Goal: Task Accomplishment & Management: Complete application form

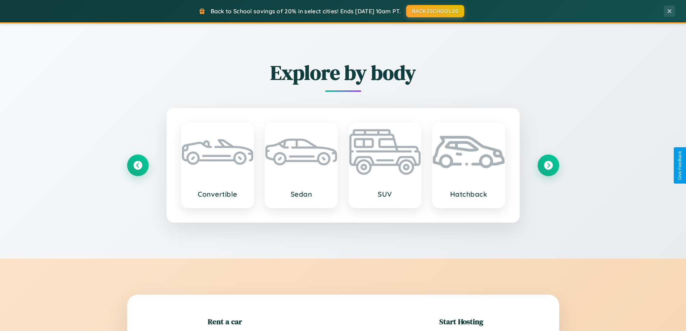
scroll to position [156, 0]
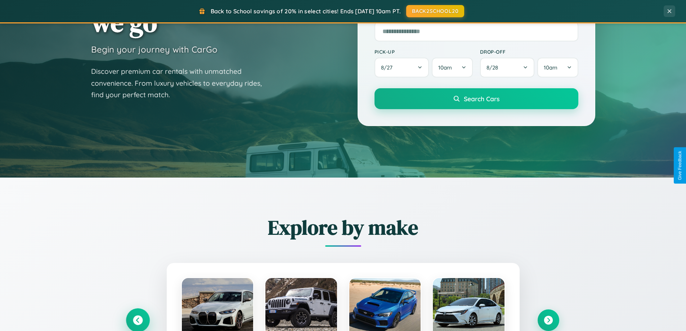
click at [138, 320] on icon at bounding box center [138, 321] width 10 height 10
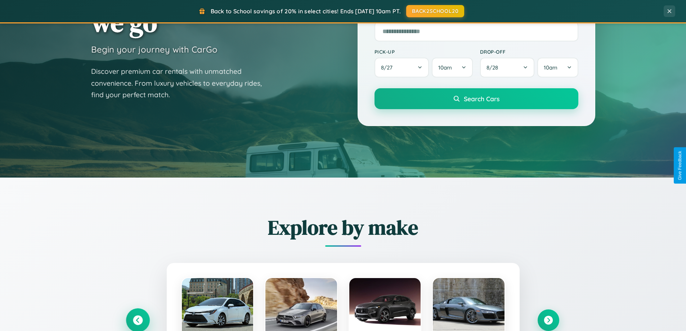
scroll to position [1386, 0]
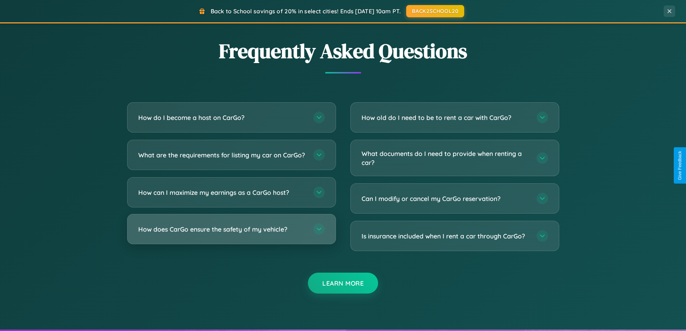
click at [231, 234] on h3 "How does CarGo ensure the safety of my vehicle?" at bounding box center [222, 229] width 168 height 9
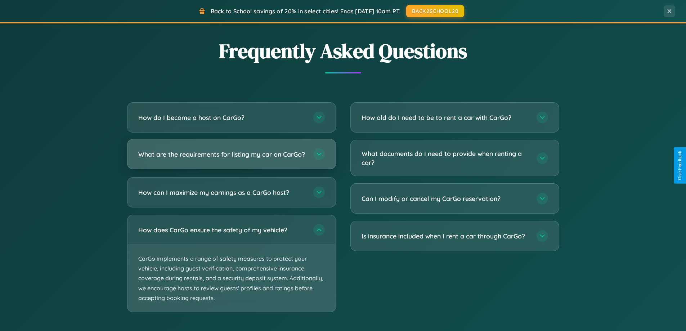
click at [231, 158] on h3 "What are the requirements for listing my car on CarGo?" at bounding box center [222, 154] width 168 height 9
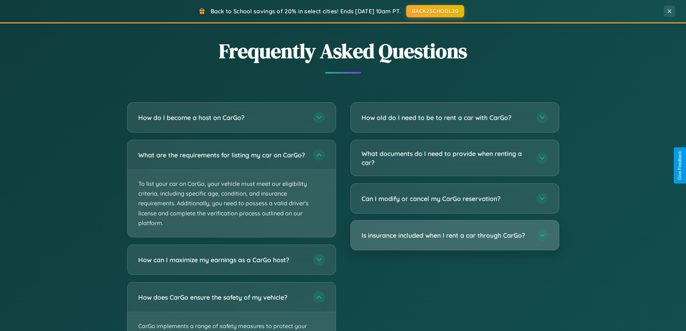
click at [455, 235] on h3 "Is insurance included when I rent a car through CarGo?" at bounding box center [446, 235] width 168 height 9
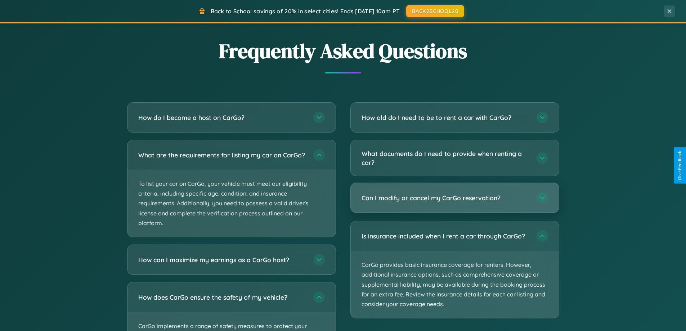
click at [455, 199] on h3 "Can I modify or cancel my CarGo reservation?" at bounding box center [446, 197] width 168 height 9
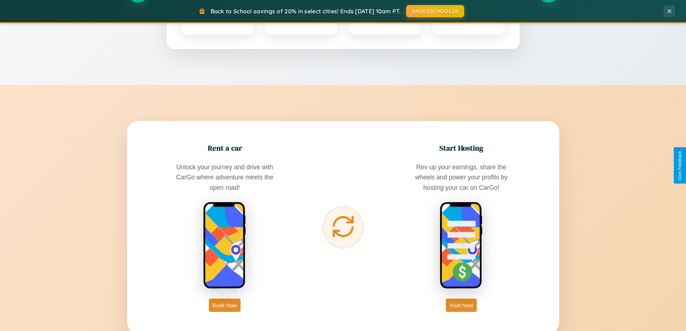
scroll to position [0, 0]
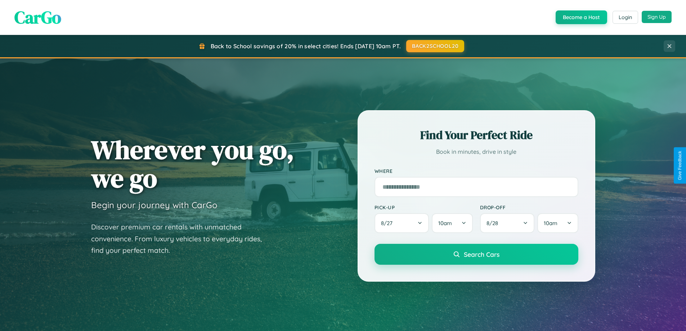
click at [657, 17] on button "Sign Up" at bounding box center [657, 17] width 30 height 12
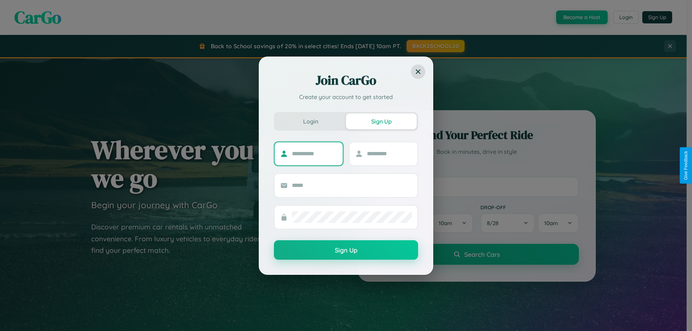
click at [314, 153] on input "text" at bounding box center [314, 154] width 45 height 12
type input "******"
click at [389, 153] on input "text" at bounding box center [389, 154] width 45 height 12
type input "*********"
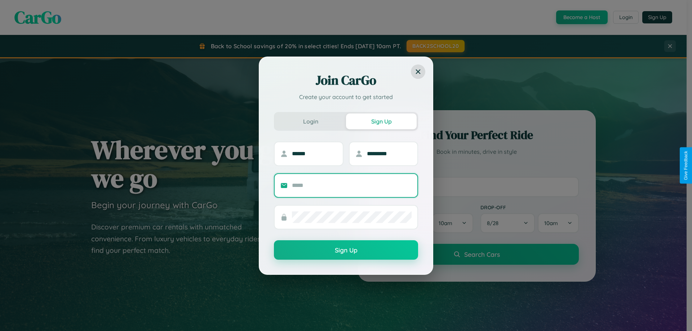
click at [352, 185] on input "text" at bounding box center [352, 186] width 120 height 12
type input "**********"
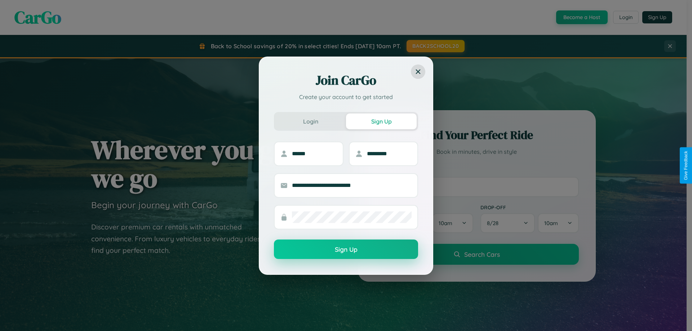
click at [346, 250] on button "Sign Up" at bounding box center [346, 249] width 144 height 19
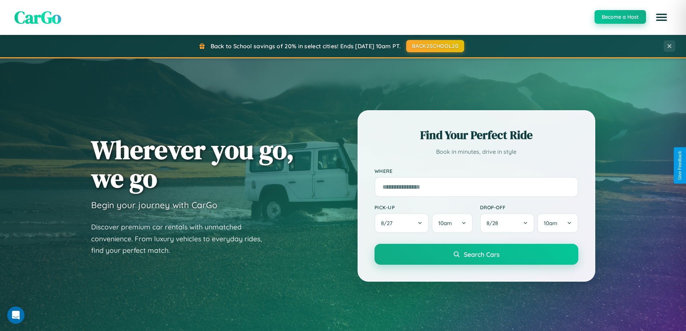
click at [620, 17] on button "Become a Host" at bounding box center [621, 17] width 52 height 14
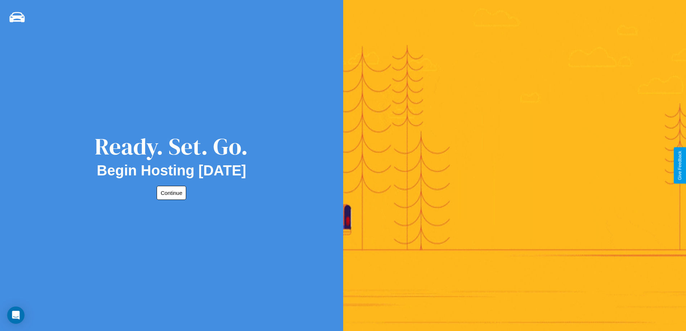
click at [170, 193] on button "Continue" at bounding box center [172, 193] width 30 height 14
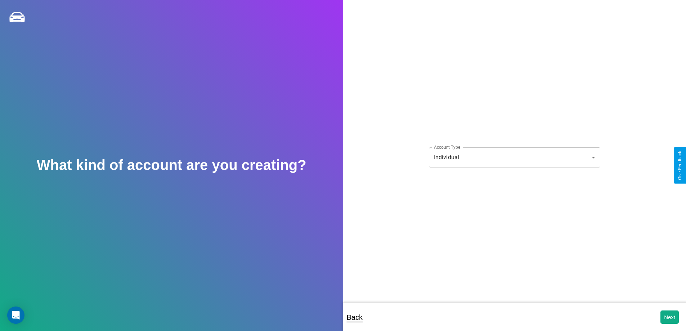
click at [514, 157] on body "**********" at bounding box center [343, 170] width 686 height 341
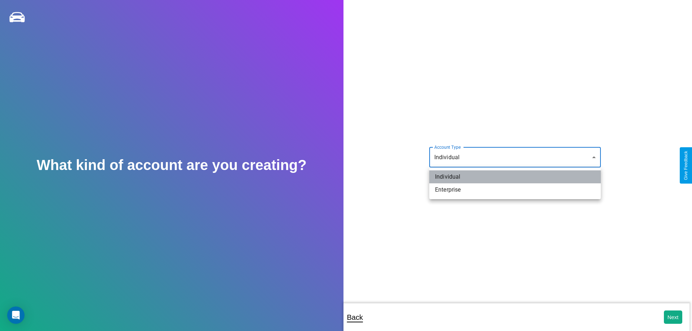
click at [515, 177] on li "Individual" at bounding box center [514, 176] width 171 height 13
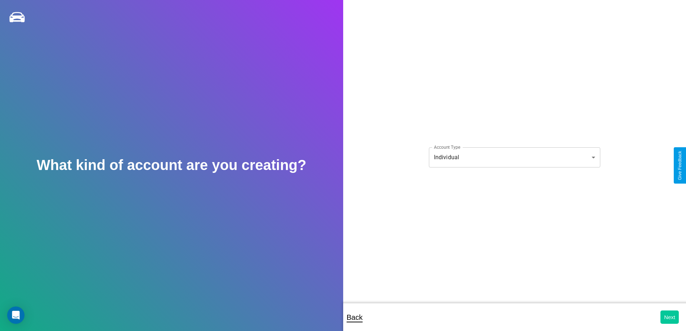
click at [670, 317] on button "Next" at bounding box center [670, 317] width 18 height 13
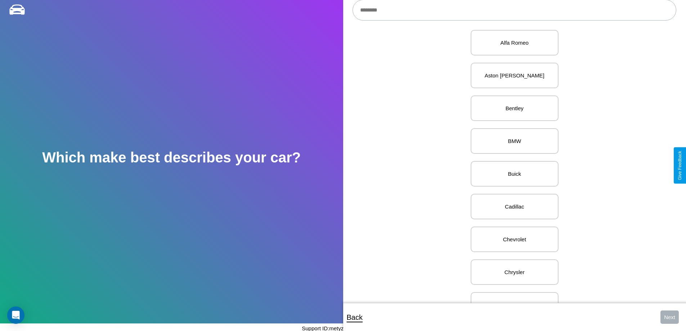
scroll to position [181, 0]
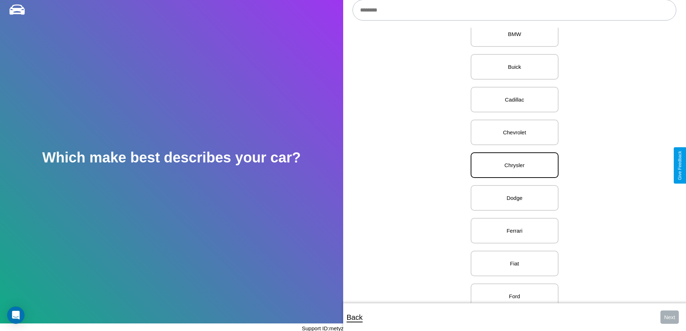
click at [512, 165] on p "Chrysler" at bounding box center [515, 165] width 72 height 10
click at [670, 317] on button "Next" at bounding box center [670, 317] width 18 height 13
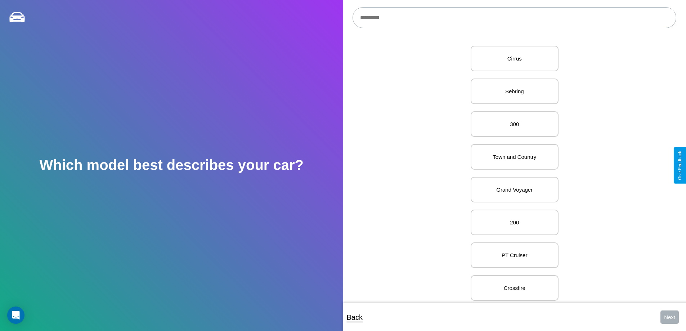
click at [514, 18] on input "text" at bounding box center [515, 17] width 324 height 21
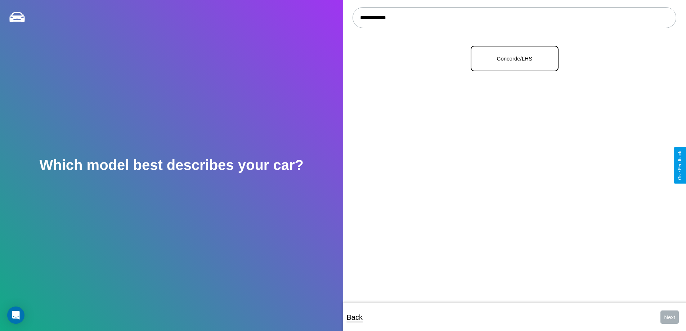
type input "**********"
click at [512, 59] on p "Concorde/LHS" at bounding box center [515, 59] width 72 height 10
click at [670, 317] on button "Next" at bounding box center [670, 317] width 18 height 13
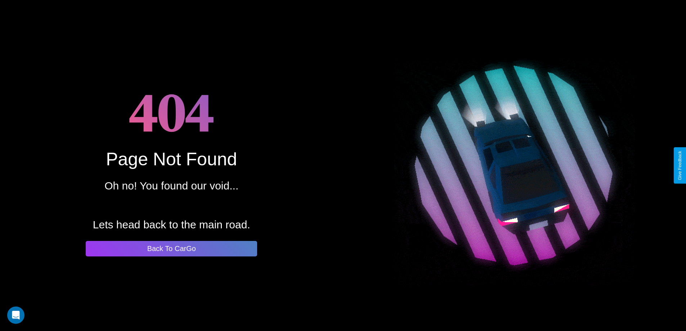
click at [171, 249] on button "Back To CarGo" at bounding box center [171, 248] width 171 height 15
